Goal: Obtain resource: Obtain resource

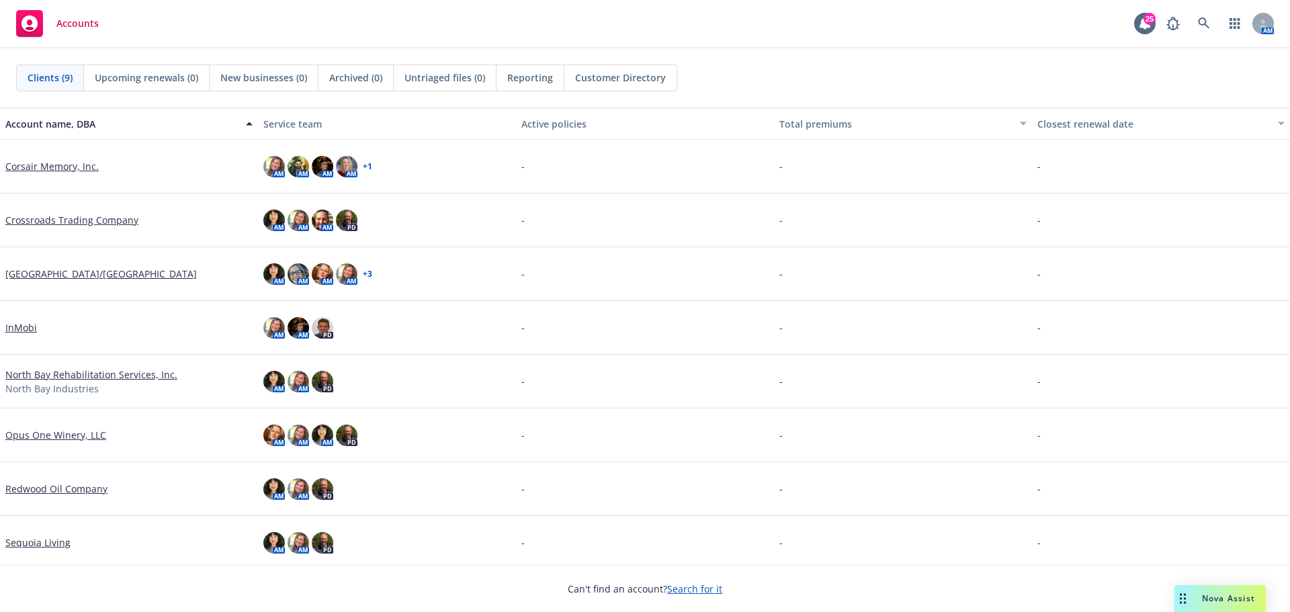
click at [37, 162] on link "Corsair Memory, Inc." at bounding box center [51, 166] width 93 height 14
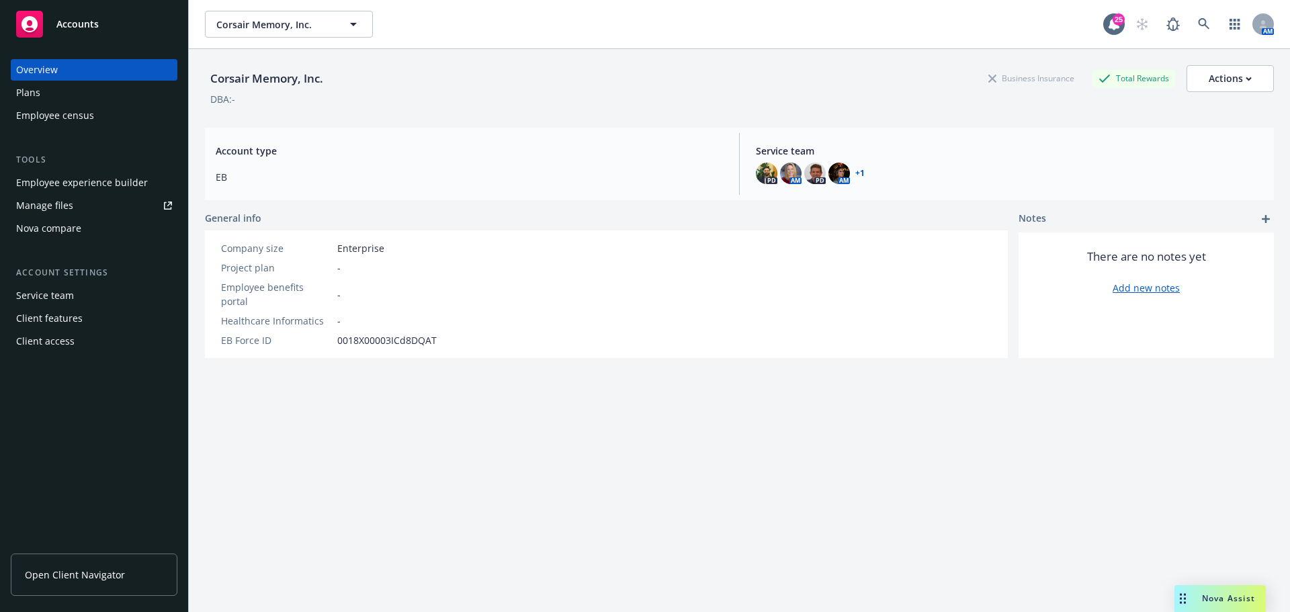
click at [65, 208] on div "Manage files" at bounding box center [44, 206] width 57 height 22
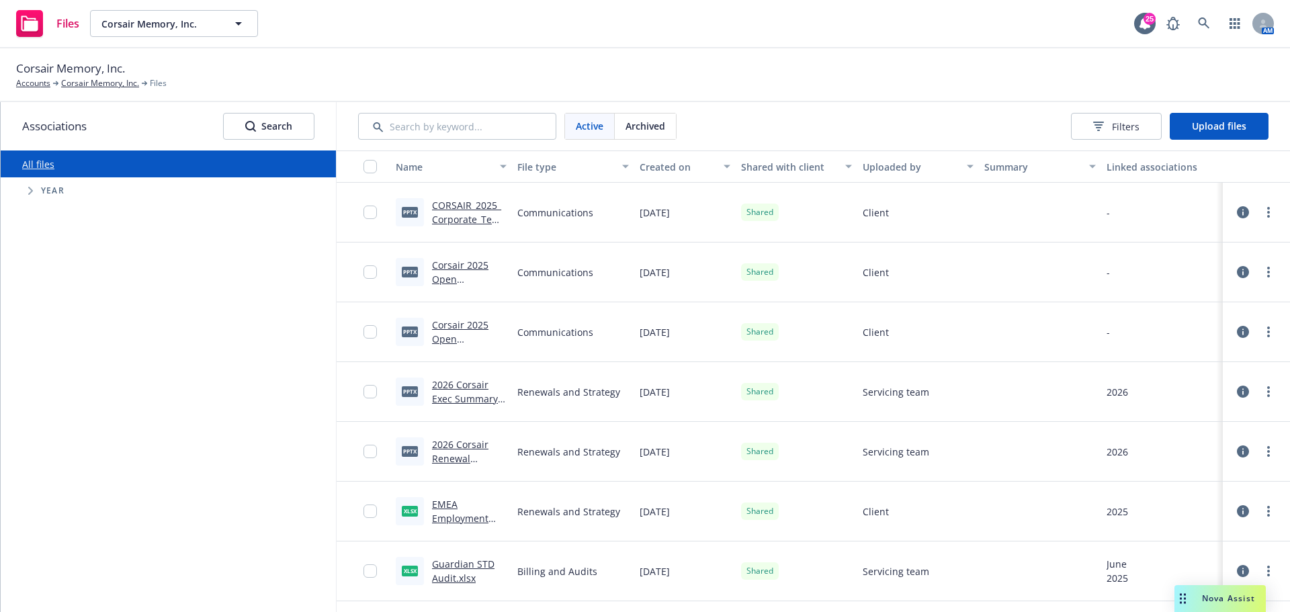
click at [469, 204] on link "CORSAIR_2025_Corporate_Template_v4.pptx" at bounding box center [469, 219] width 75 height 41
click at [450, 267] on link "Corsair 2025 Open Enrollment Presentation-CA+others Final.pptx" at bounding box center [462, 300] width 60 height 83
click at [453, 326] on link "Corsair 2025 Open Enrollment Presentation-GA+FL Final.pptx" at bounding box center [469, 353] width 75 height 69
click at [455, 392] on link "2026 Corsair Exec Summary 8Sept2025.pptx" at bounding box center [465, 398] width 66 height 41
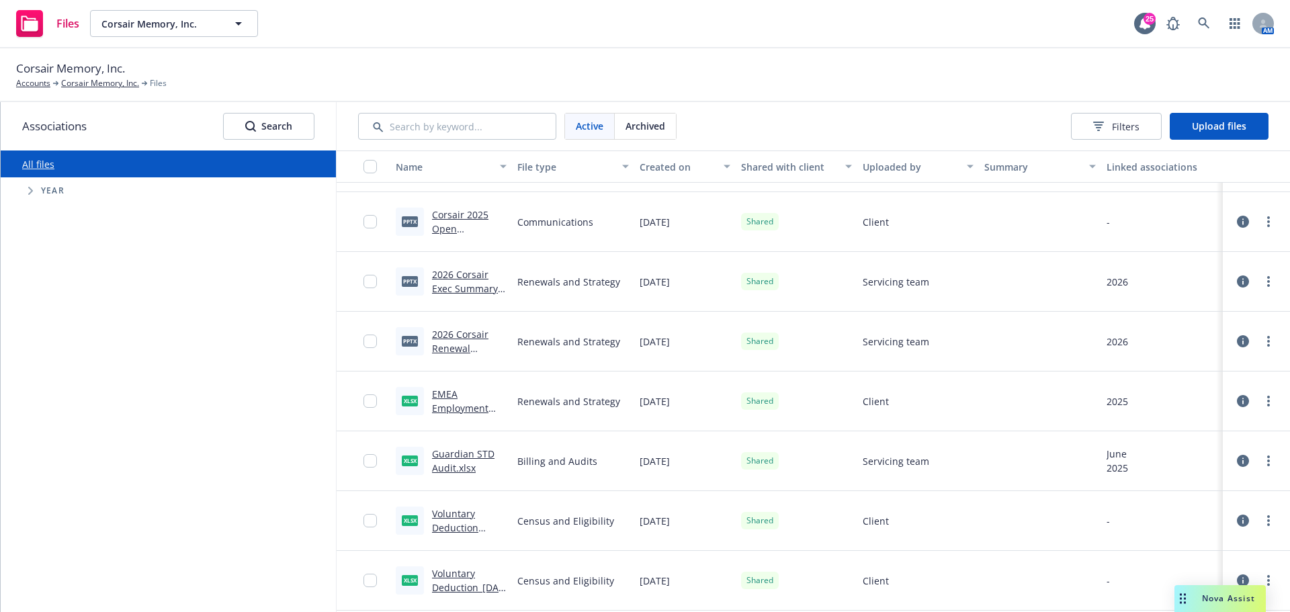
scroll to position [134, 0]
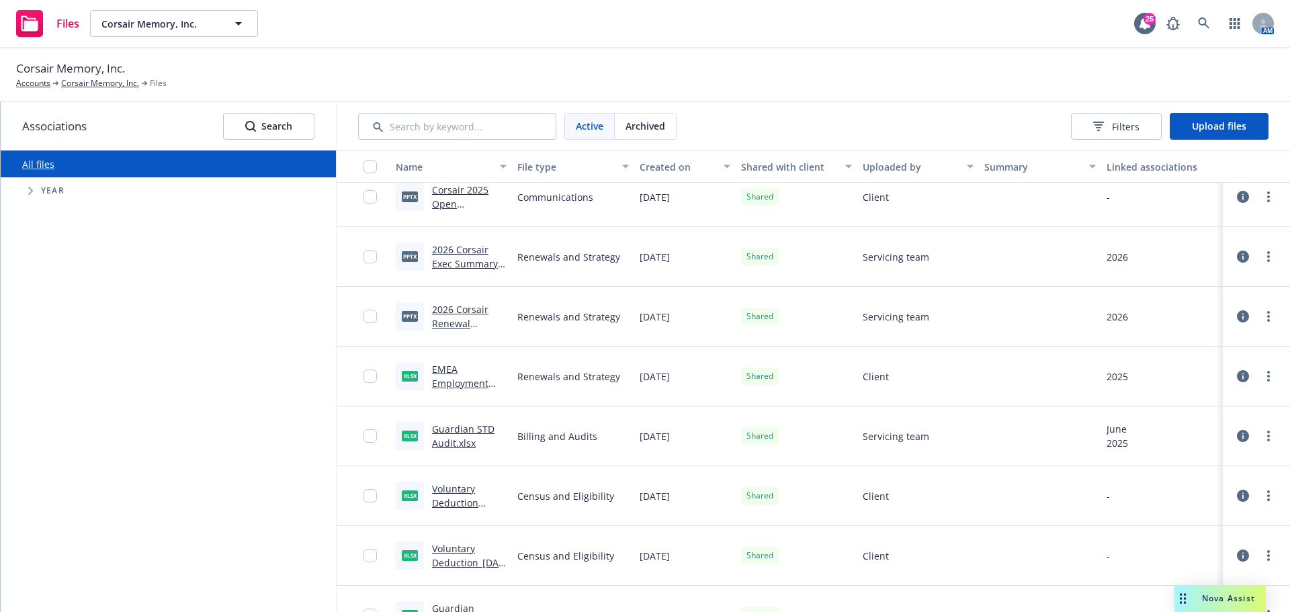
click at [447, 373] on link "EMEA Employment Rules Spreadsheet.xlsx" at bounding box center [468, 397] width 72 height 69
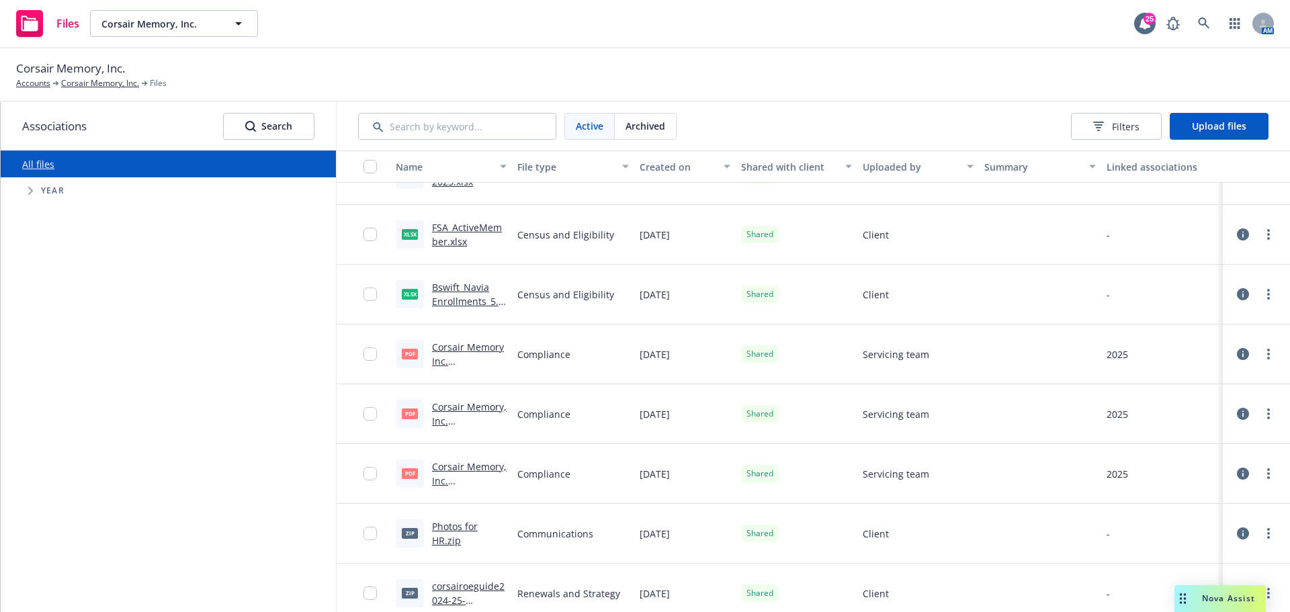
scroll to position [641, 0]
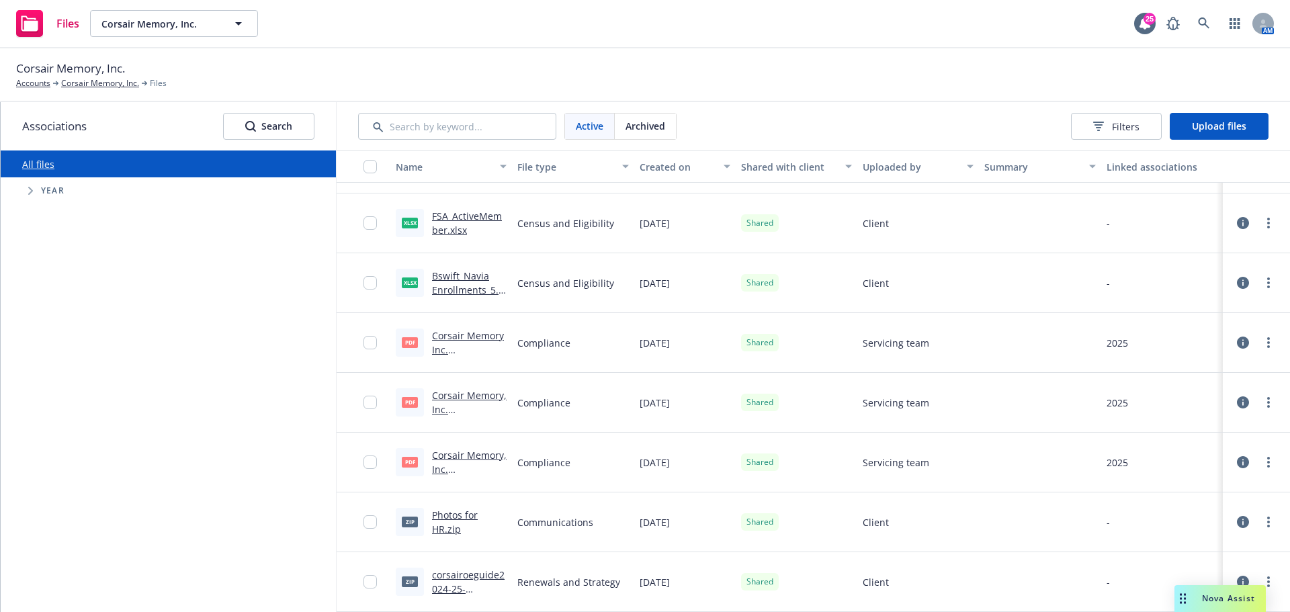
click at [448, 517] on link "Photos for HR.zip" at bounding box center [455, 522] width 46 height 27
